Goal: Task Accomplishment & Management: Manage account settings

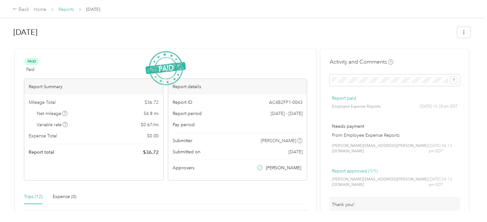
click at [63, 10] on link "Reports" at bounding box center [66, 9] width 16 height 5
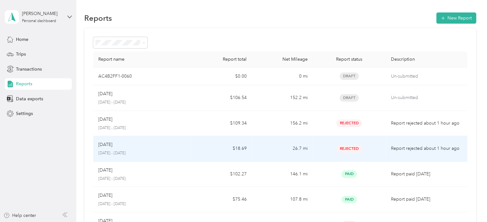
click at [439, 148] on p "Report rejected about 1 hour ago" at bounding box center [426, 148] width 71 height 7
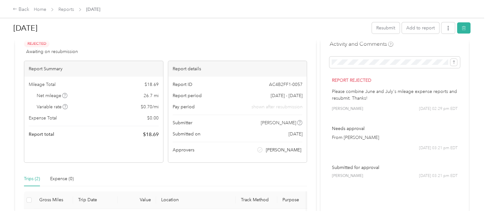
scroll to position [32, 0]
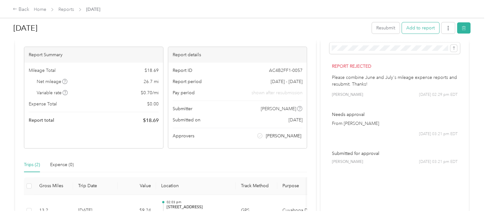
click at [416, 25] on button "Add to report" at bounding box center [420, 27] width 37 height 11
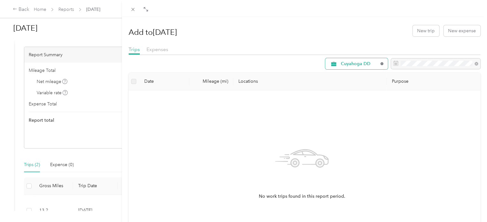
click at [381, 63] on icon at bounding box center [382, 63] width 3 height 3
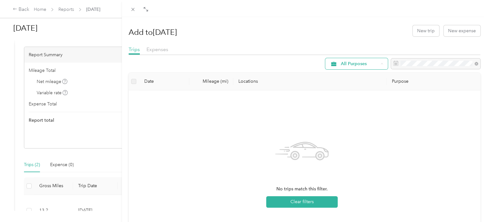
click at [373, 99] on li "Cuyahoga DD" at bounding box center [351, 97] width 63 height 11
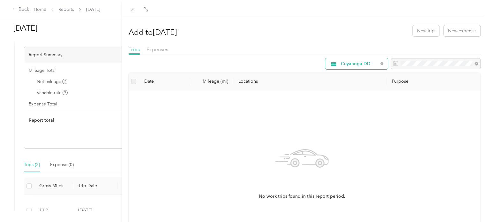
click at [391, 63] on div at bounding box center [435, 63] width 89 height 11
click at [64, 10] on div "Add to [DATE] New trip New expense Trips Expenses Cuyahoga DD Date Mileage (mi)…" at bounding box center [243, 111] width 487 height 222
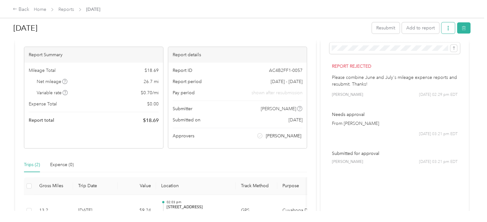
click at [447, 28] on icon "button" at bounding box center [448, 28] width 4 height 4
click at [411, 26] on button "Add to report" at bounding box center [420, 27] width 37 height 11
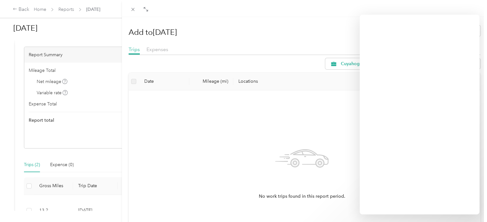
click at [73, 11] on div "Add to [DATE] New trip New expense Trips Expenses Cuyahoga DD Date Mileage (mi)…" at bounding box center [243, 111] width 487 height 222
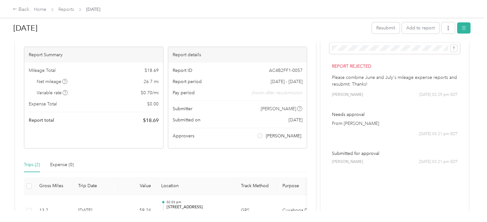
click at [407, 192] on div "Activity and Comments Report rejected Please combine June and July's mileage ex…" at bounding box center [395, 148] width 148 height 262
click at [446, 27] on icon "button" at bounding box center [448, 28] width 4 height 4
click at [475, 71] on div "[DATE] Resubmit Add to report Rejected Awaiting on resubmission View activity &…" at bounding box center [242, 105] width 484 height 211
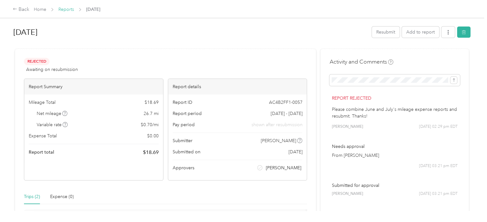
click at [68, 11] on link "Reports" at bounding box center [66, 9] width 16 height 5
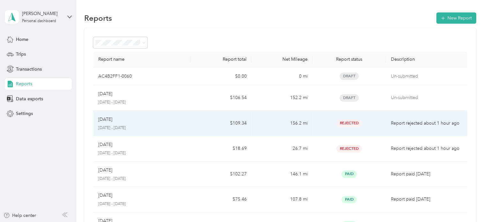
click at [415, 120] on p "Report rejected about 1 hour ago" at bounding box center [426, 123] width 71 height 7
